Goal: Browse casually

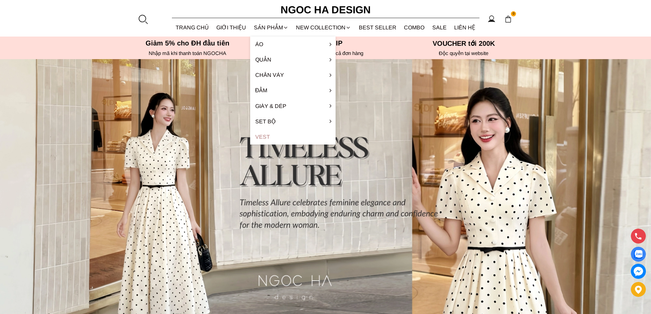
click at [265, 134] on link "Vest" at bounding box center [292, 136] width 85 height 15
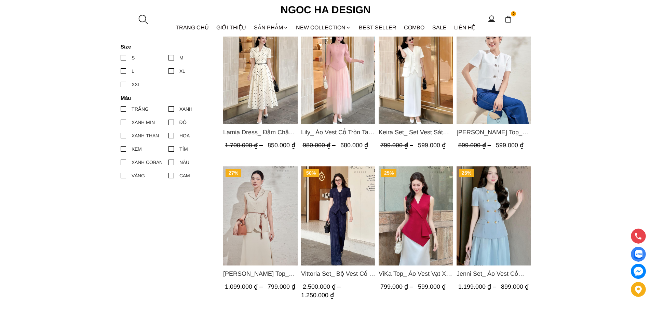
scroll to position [103, 0]
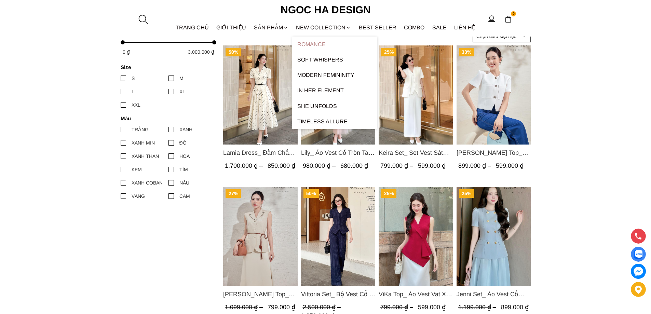
click at [316, 46] on link "ROMANCE" at bounding box center [334, 44] width 85 height 15
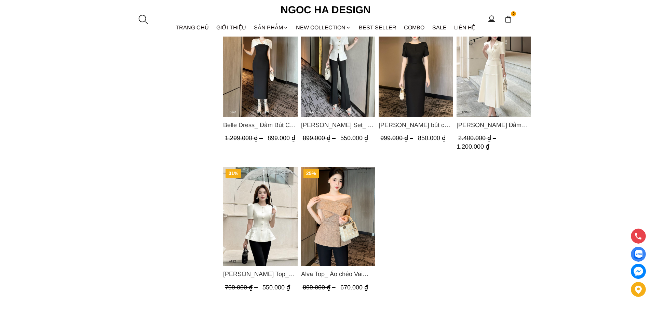
scroll to position [615, 0]
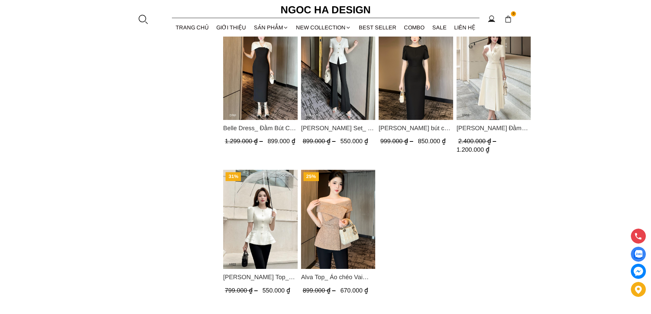
click at [487, 126] on span "[PERSON_NAME] Đầm Cổ Vest Cài Hoa Tùng May Gân Nổi Kèm Đai Màu Bee D952" at bounding box center [493, 128] width 74 height 10
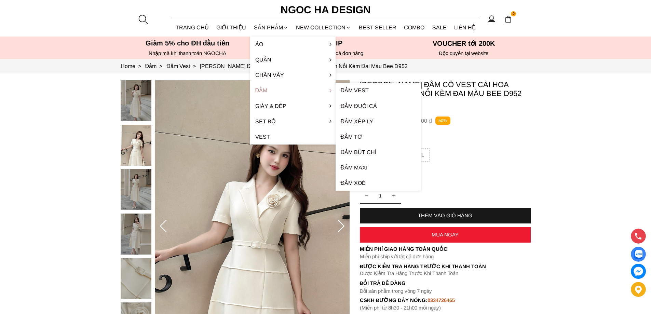
click at [265, 90] on link "Đầm" at bounding box center [292, 90] width 85 height 15
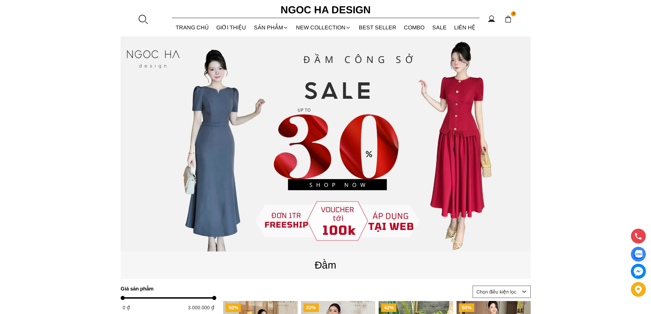
scroll to position [30, 0]
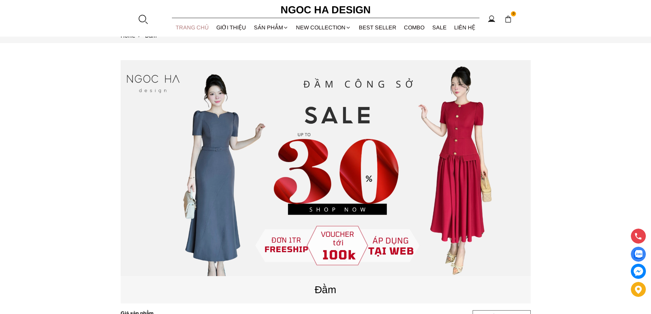
click at [192, 31] on link "TRANG CHỦ" at bounding box center [192, 27] width 41 height 18
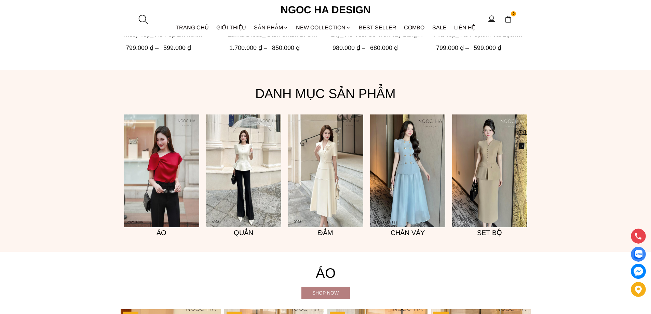
scroll to position [547, 0]
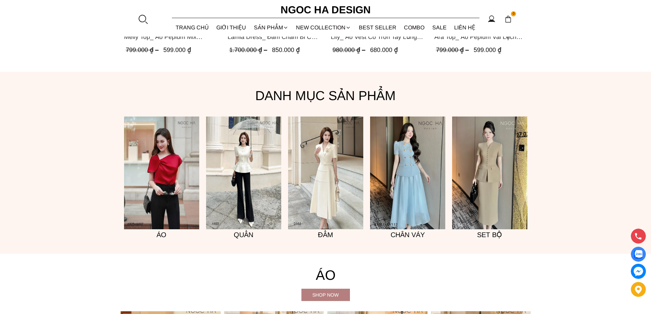
click at [319, 155] on img at bounding box center [325, 173] width 75 height 113
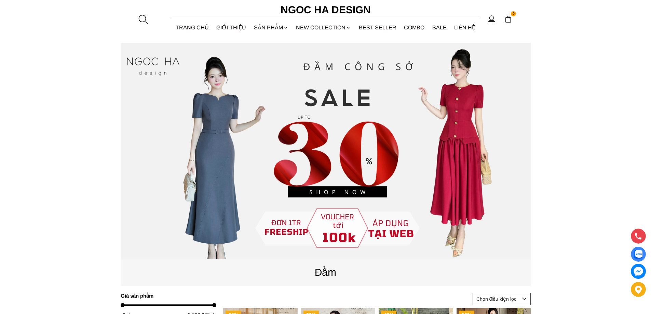
scroll to position [30, 0]
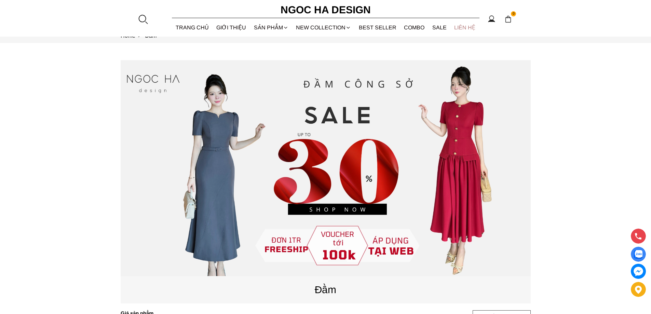
click at [470, 26] on link "LIÊN HỆ" at bounding box center [464, 27] width 29 height 18
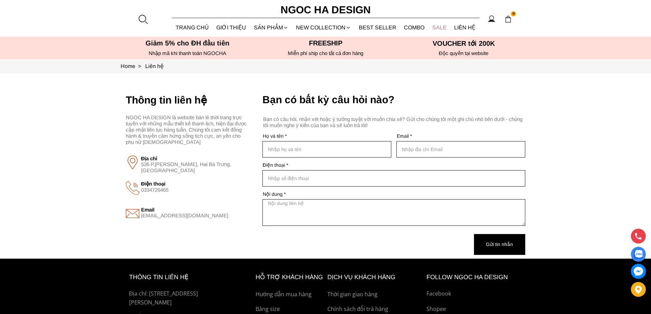
click at [435, 30] on link "SALE" at bounding box center [439, 27] width 22 height 18
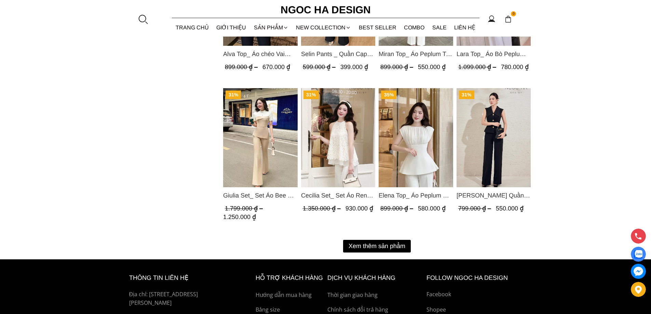
scroll to position [888, 0]
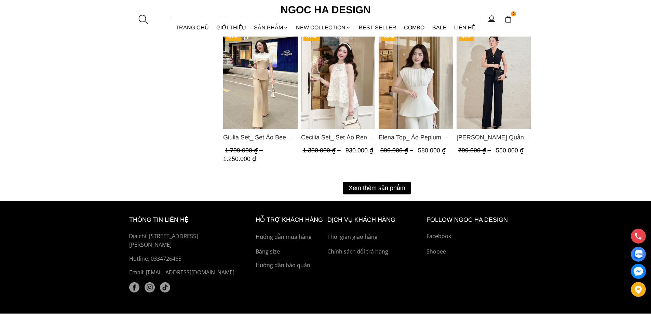
click at [388, 190] on button "Xem thêm sản phẩm" at bounding box center [377, 188] width 68 height 13
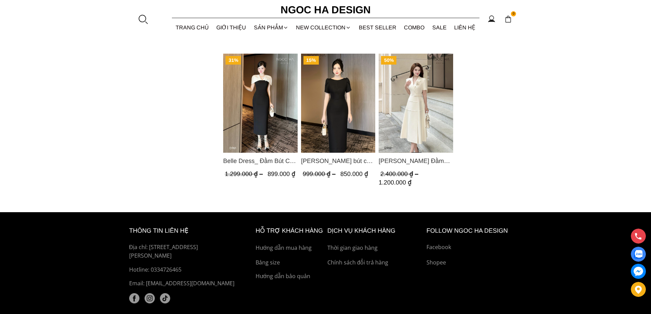
scroll to position [1298, 0]
